Goal: Information Seeking & Learning: Learn about a topic

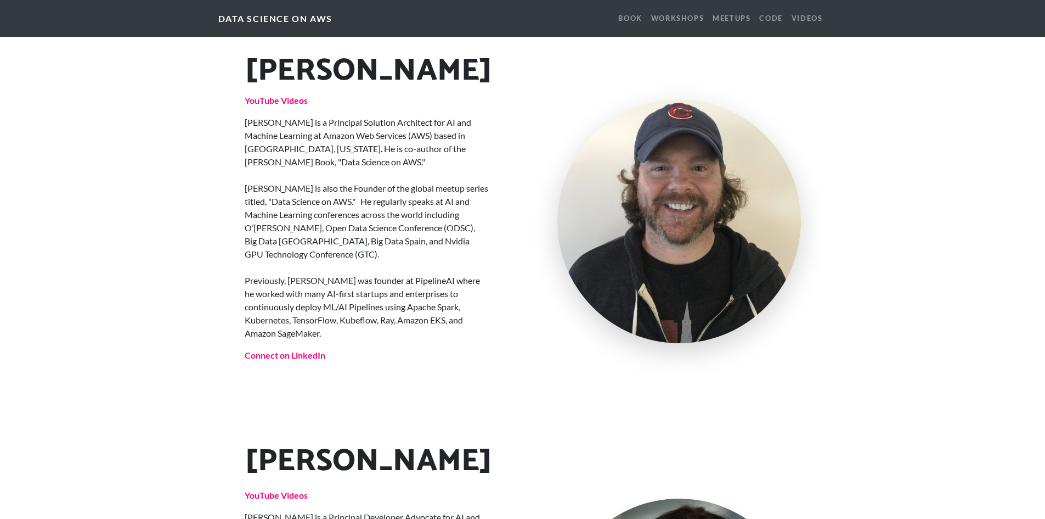
scroll to position [1600, 0]
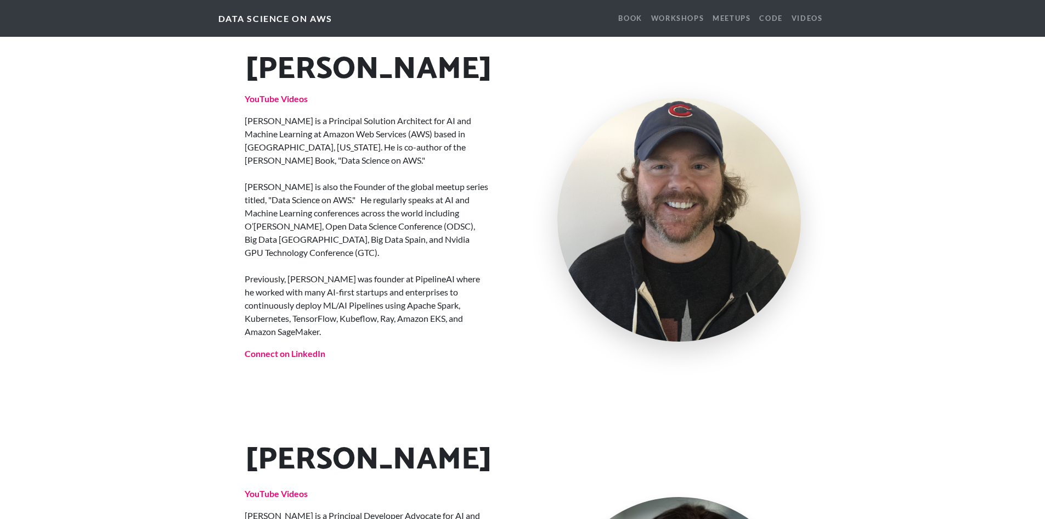
click at [293, 114] on p "[PERSON_NAME] is a Principal Solution Architect for AI and Machine Learning at …" at bounding box center [367, 226] width 244 height 224
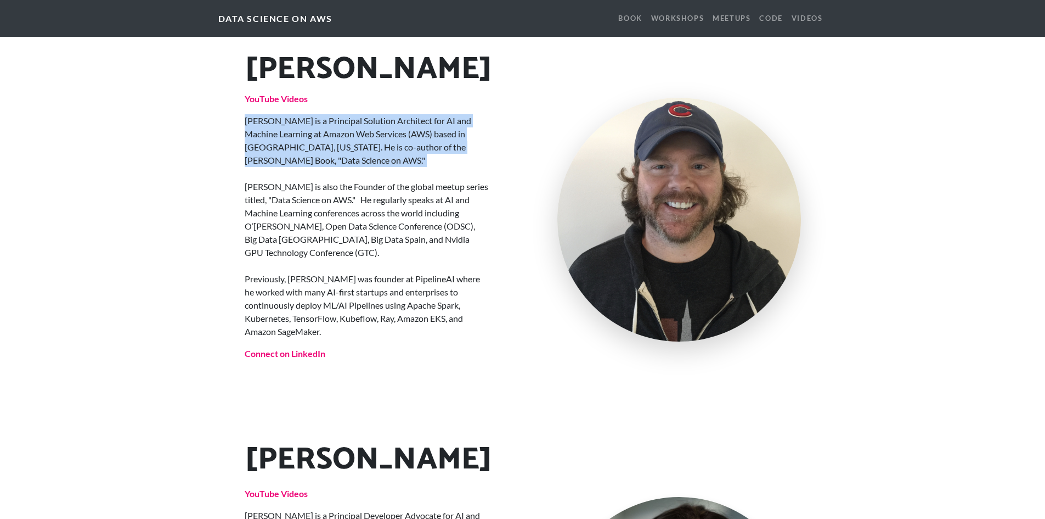
click at [293, 114] on p "[PERSON_NAME] is a Principal Solution Architect for AI and Machine Learning at …" at bounding box center [367, 226] width 244 height 224
click at [271, 114] on p "[PERSON_NAME] is a Principal Solution Architect for AI and Machine Learning at …" at bounding box center [367, 226] width 244 height 224
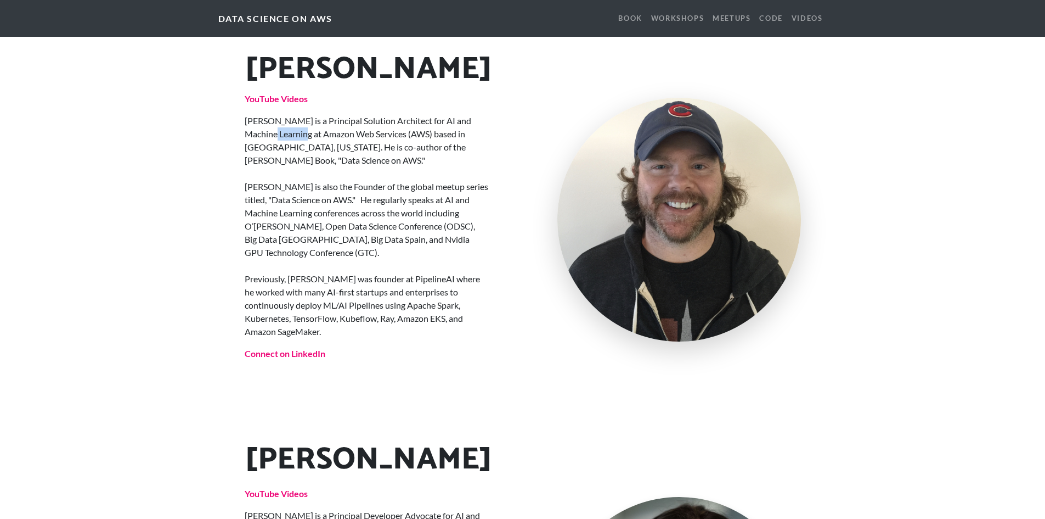
click at [271, 114] on p "[PERSON_NAME] is a Principal Solution Architect for AI and Machine Learning at …" at bounding box center [367, 226] width 244 height 224
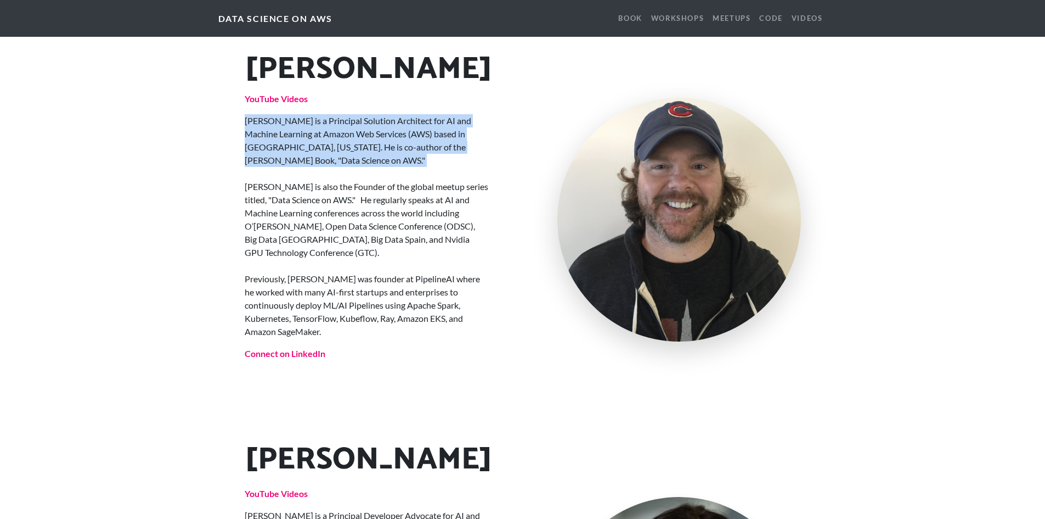
click at [271, 114] on p "[PERSON_NAME] is a Principal Solution Architect for AI and Machine Learning at …" at bounding box center [367, 226] width 244 height 224
click at [298, 114] on p "[PERSON_NAME] is a Principal Solution Architect for AI and Machine Learning at …" at bounding box center [367, 226] width 244 height 224
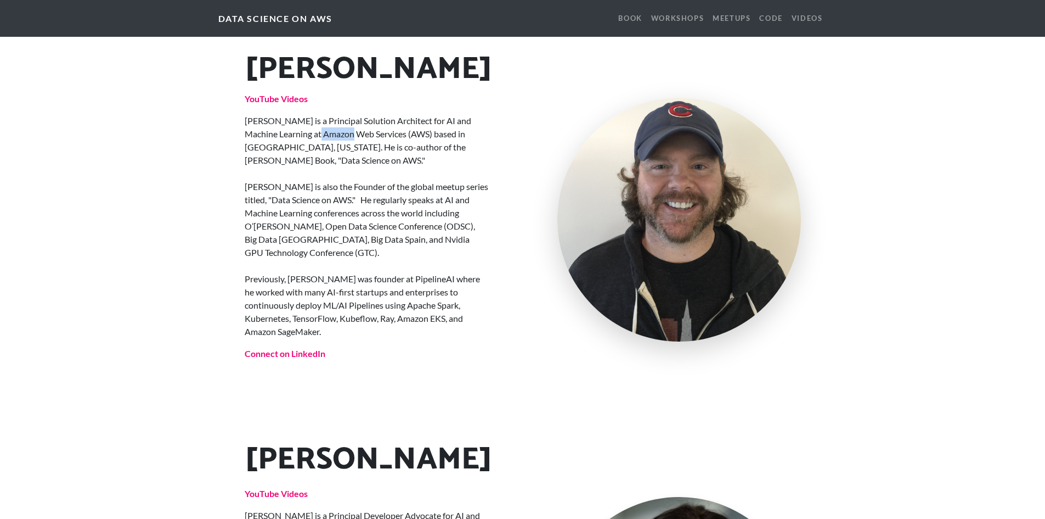
click at [298, 114] on p "[PERSON_NAME] is a Principal Solution Architect for AI and Machine Learning at …" at bounding box center [367, 226] width 244 height 224
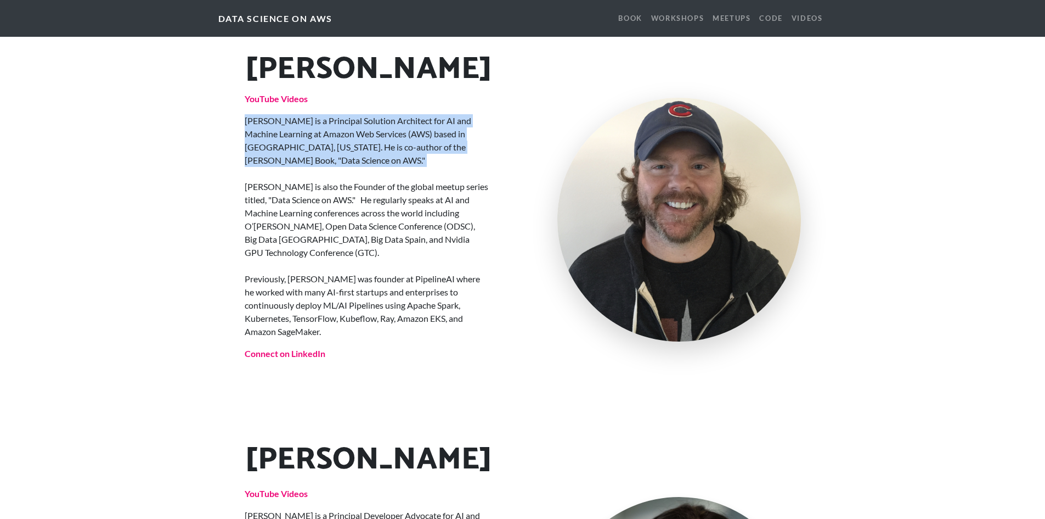
click at [298, 114] on p "[PERSON_NAME] is a Principal Solution Architect for AI and Machine Learning at …" at bounding box center [367, 226] width 244 height 224
click at [277, 114] on p "[PERSON_NAME] is a Principal Solution Architect for AI and Machine Learning at …" at bounding box center [367, 226] width 244 height 224
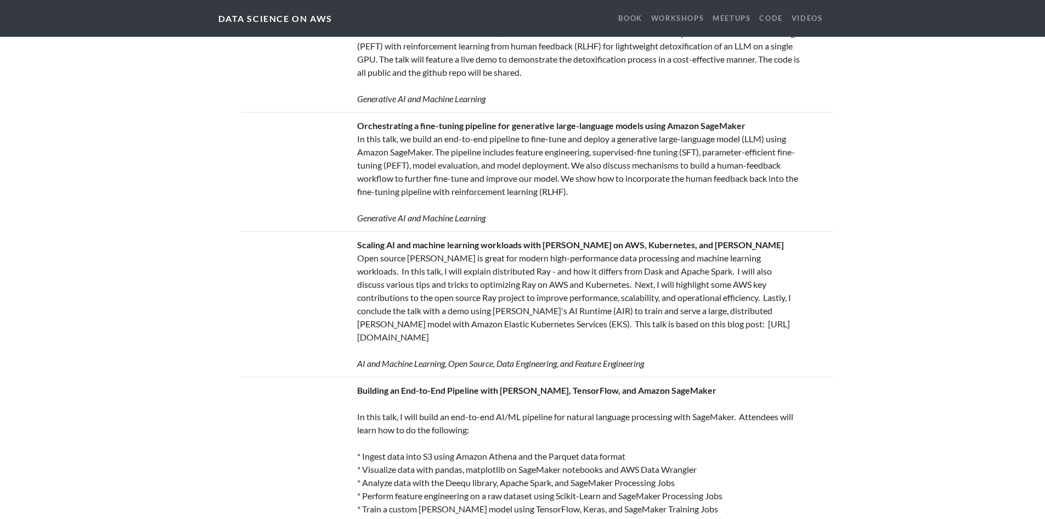
scroll to position [2499, 0]
